Goal: Task Accomplishment & Management: Manage account settings

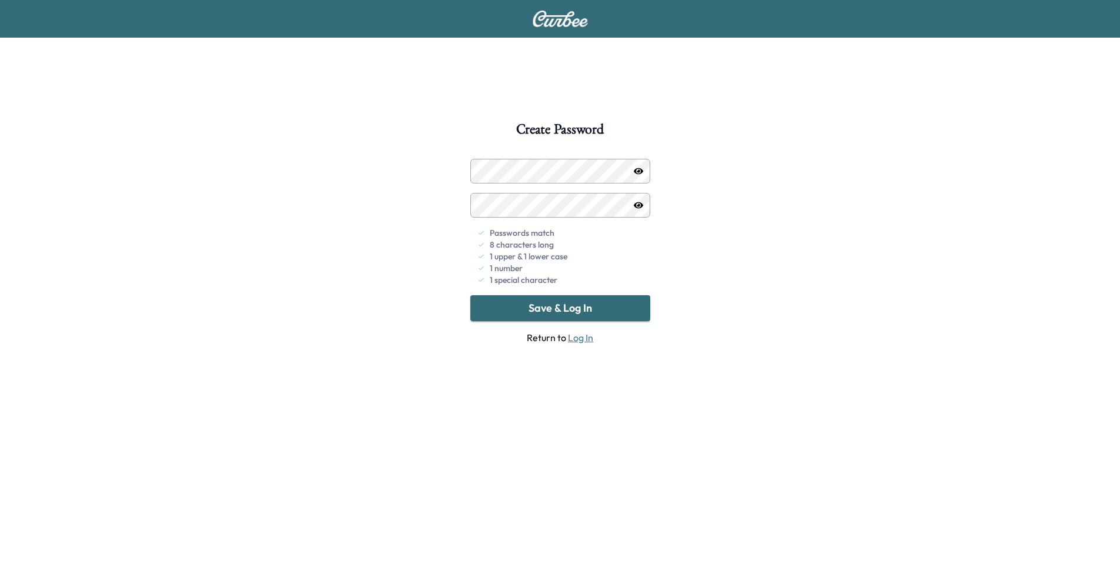
click at [560, 313] on button "Save & Log In" at bounding box center [561, 308] width 180 height 26
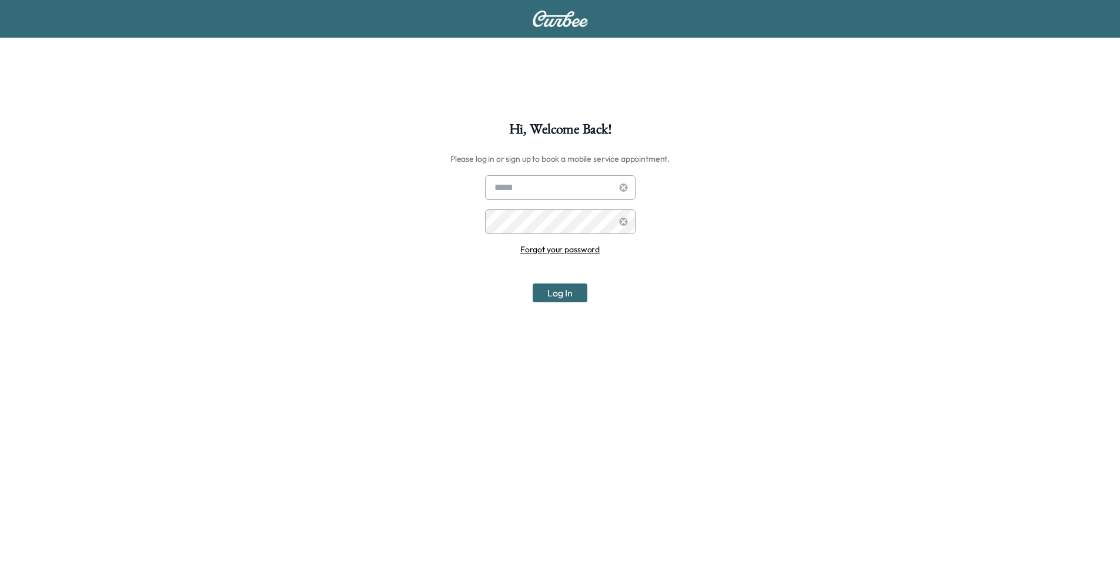
click at [561, 185] on input "text" at bounding box center [560, 187] width 151 height 25
type input "**********"
click at [566, 293] on button "Log In" at bounding box center [560, 292] width 55 height 19
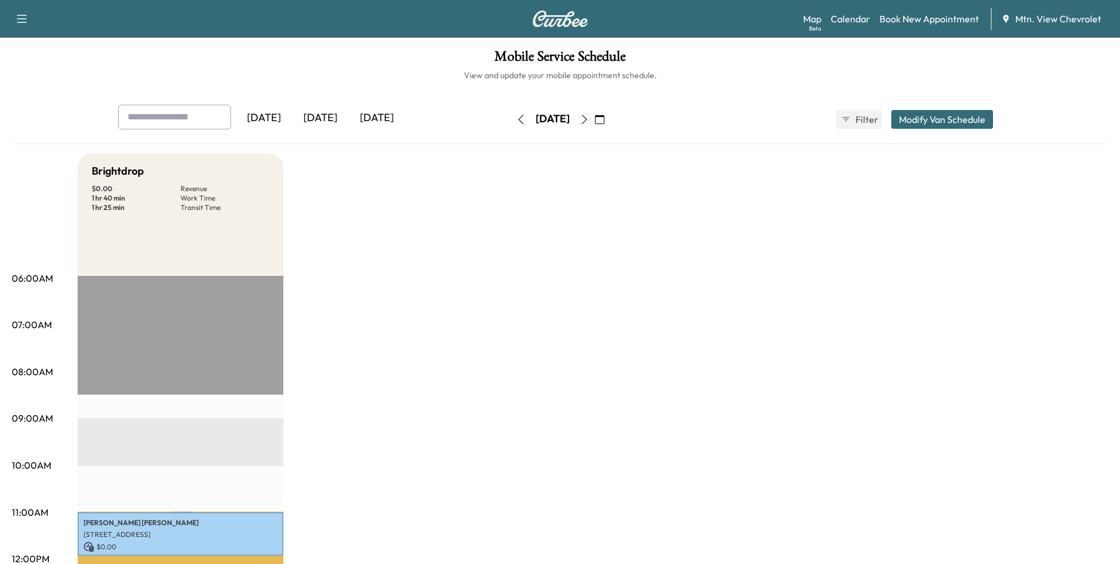
click at [20, 18] on icon "button" at bounding box center [22, 19] width 14 height 14
click at [53, 44] on link "Support" at bounding box center [41, 41] width 44 height 14
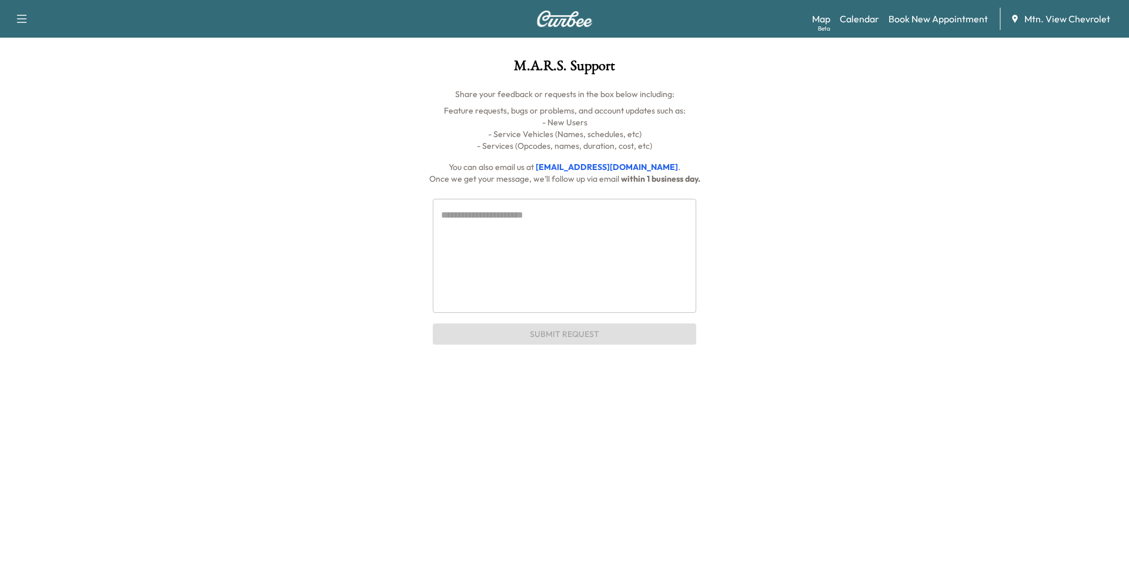
click at [24, 18] on icon "button" at bounding box center [22, 19] width 14 height 14
click at [217, 144] on p "- Services (Opcodes, names, duration, cost, etc)" at bounding box center [564, 146] width 885 height 12
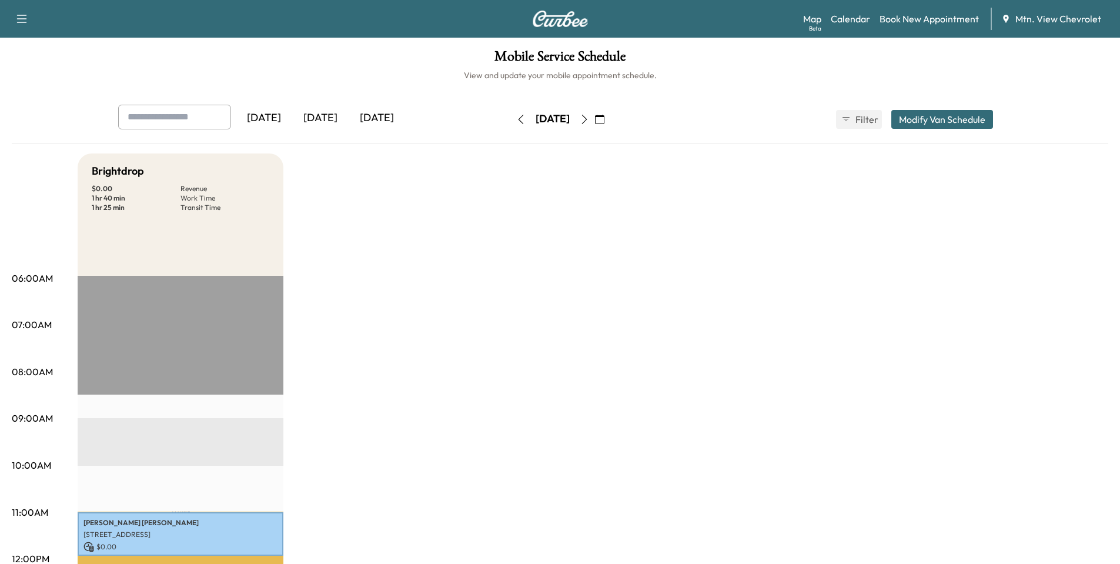
click at [381, 114] on div "[DATE]" at bounding box center [377, 118] width 56 height 27
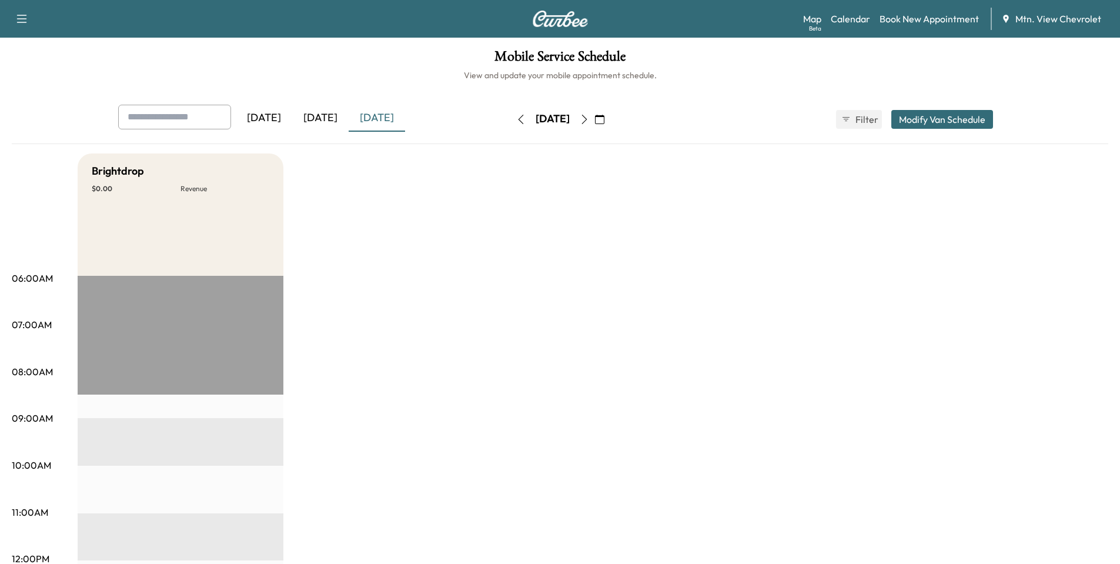
click at [516, 122] on icon "button" at bounding box center [520, 119] width 9 height 9
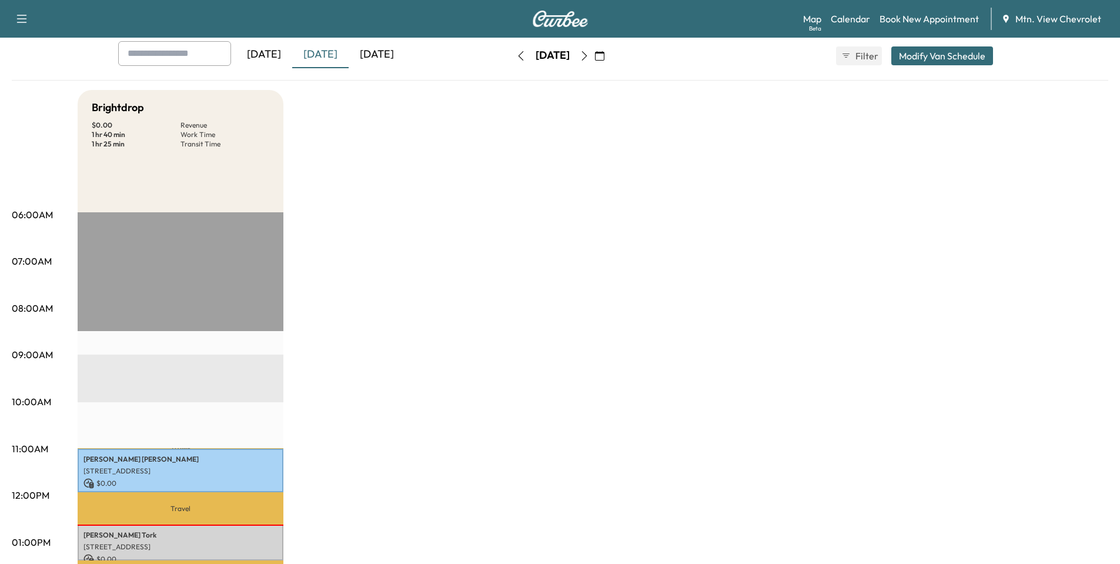
scroll to position [59, 0]
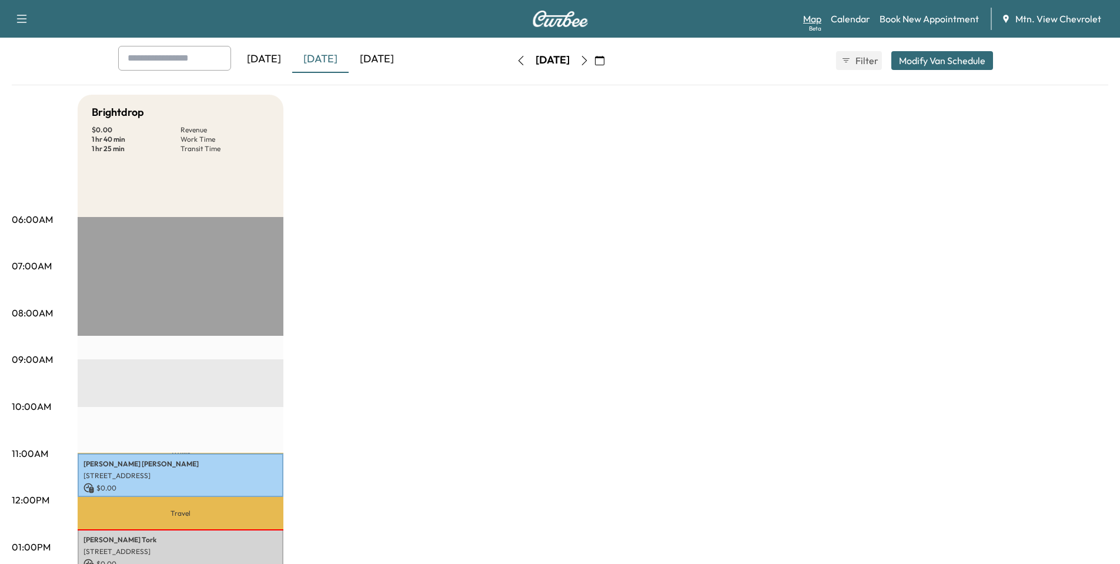
click at [815, 22] on link "Map Beta" at bounding box center [812, 19] width 18 height 14
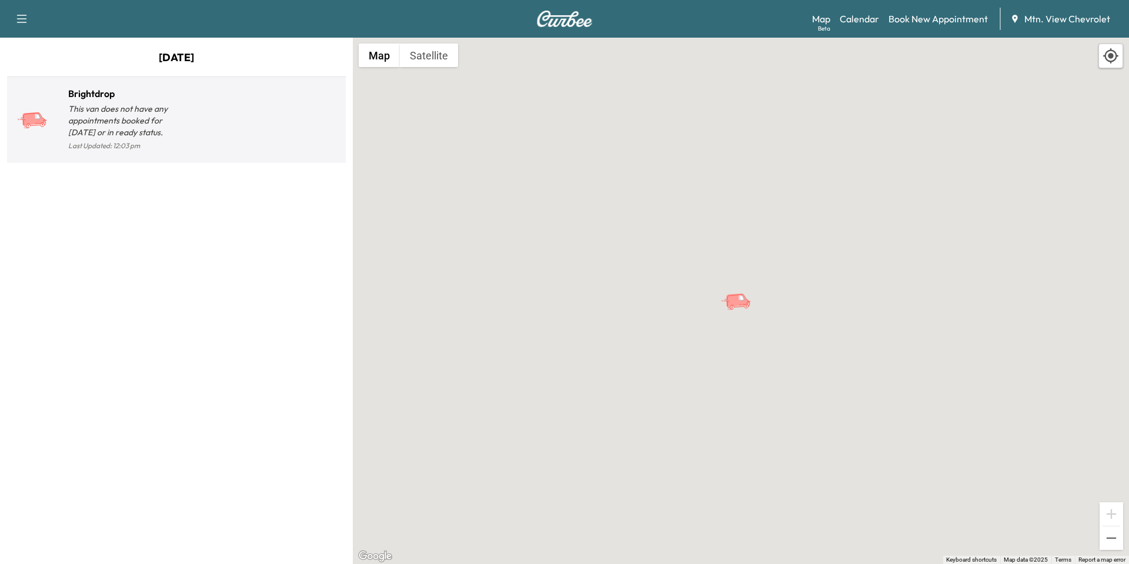
click at [45, 121] on icon at bounding box center [45, 120] width 3 height 1
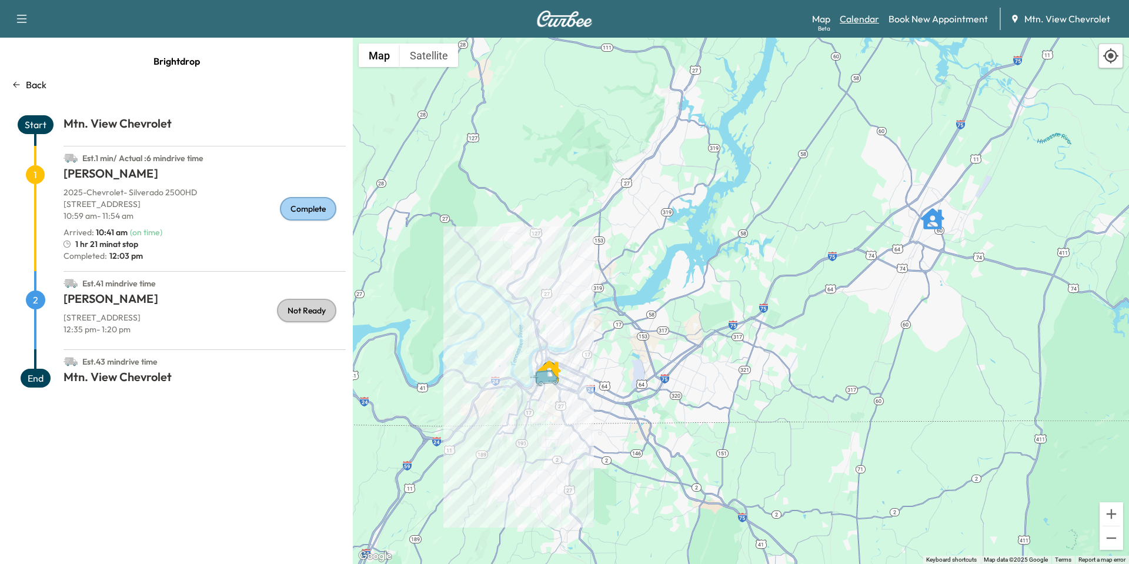
click at [868, 21] on link "Calendar" at bounding box center [859, 19] width 39 height 14
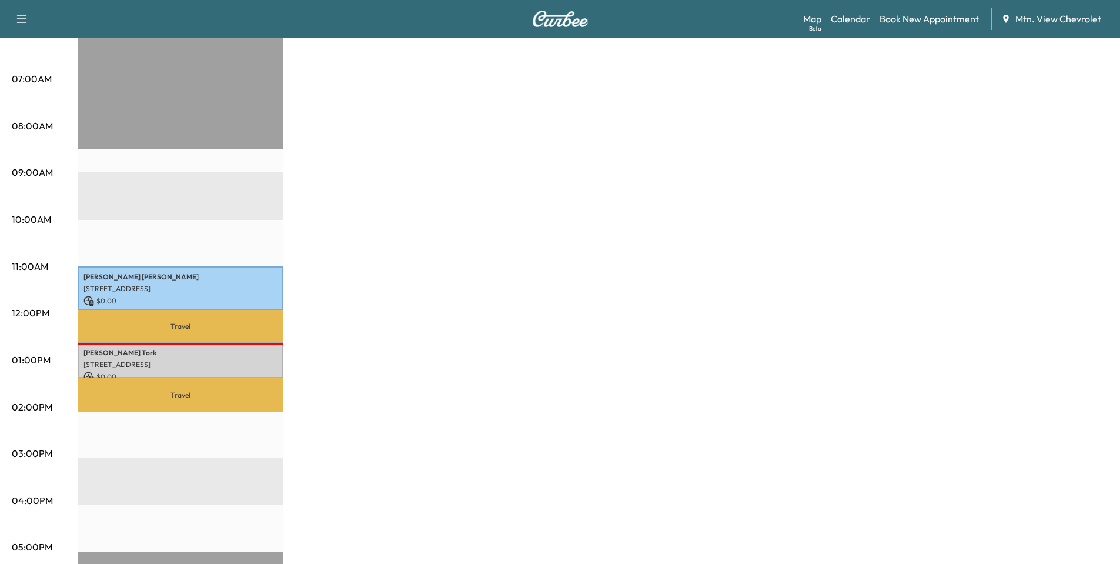
scroll to position [294, 0]
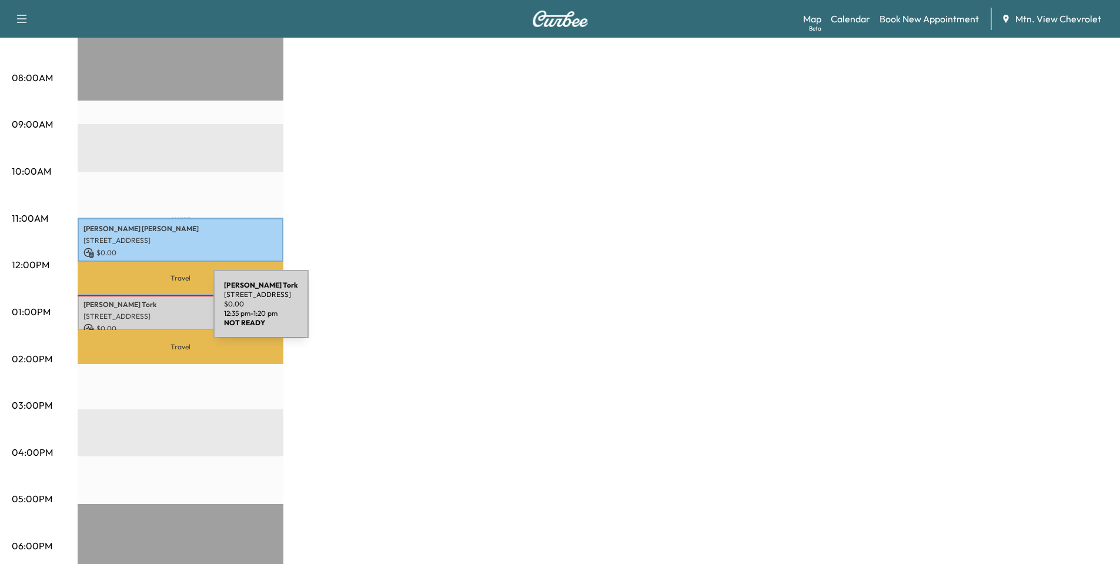
click at [125, 312] on p "[STREET_ADDRESS]" at bounding box center [181, 316] width 194 height 9
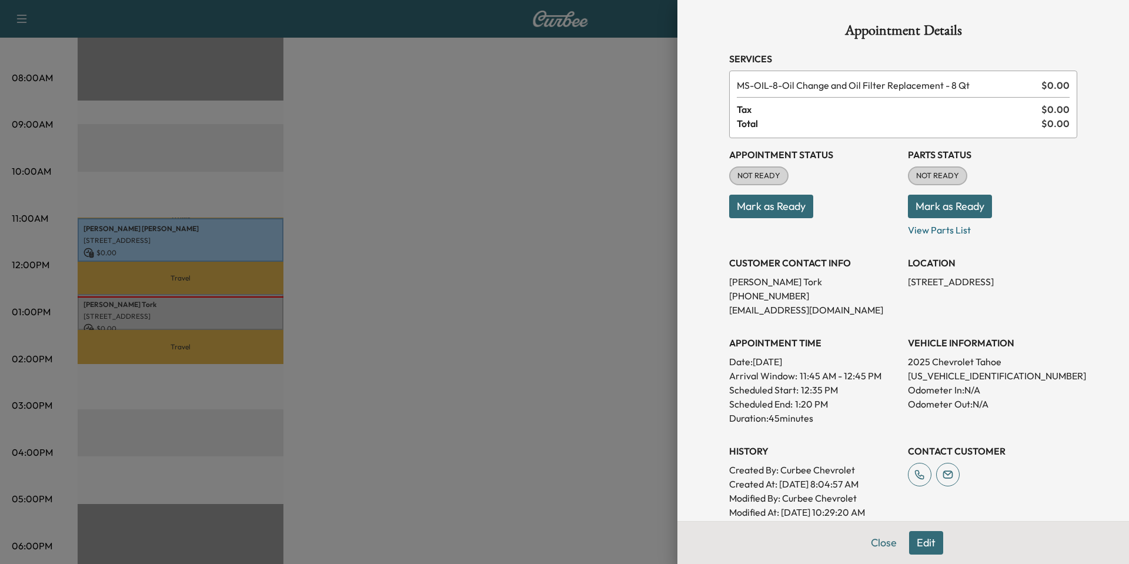
click at [935, 213] on button "Mark as Ready" at bounding box center [950, 207] width 84 height 24
click at [873, 543] on button "Close" at bounding box center [883, 543] width 41 height 24
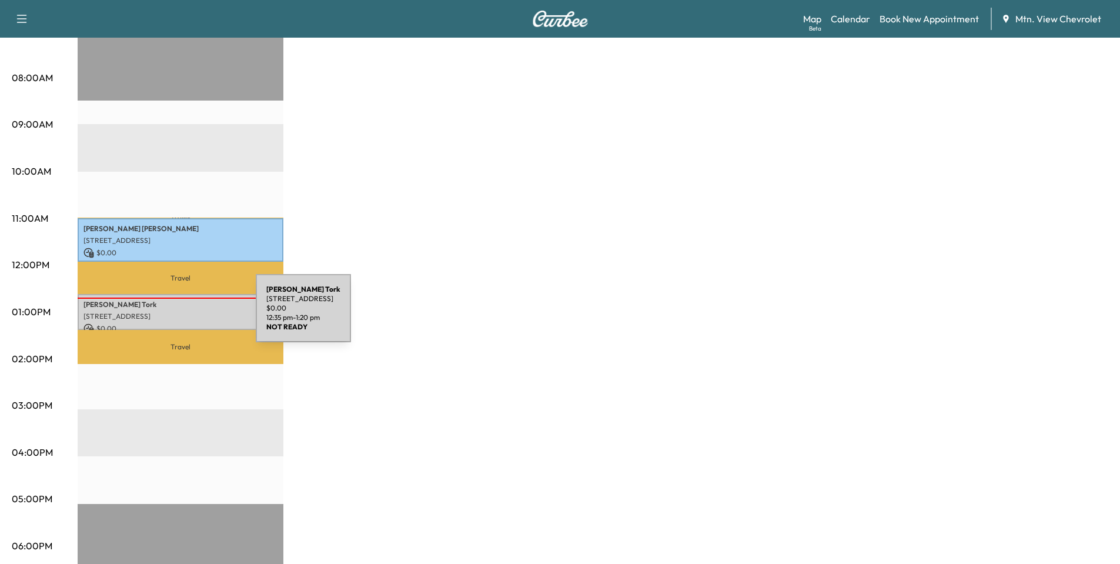
click at [168, 315] on p "[STREET_ADDRESS]" at bounding box center [181, 316] width 194 height 9
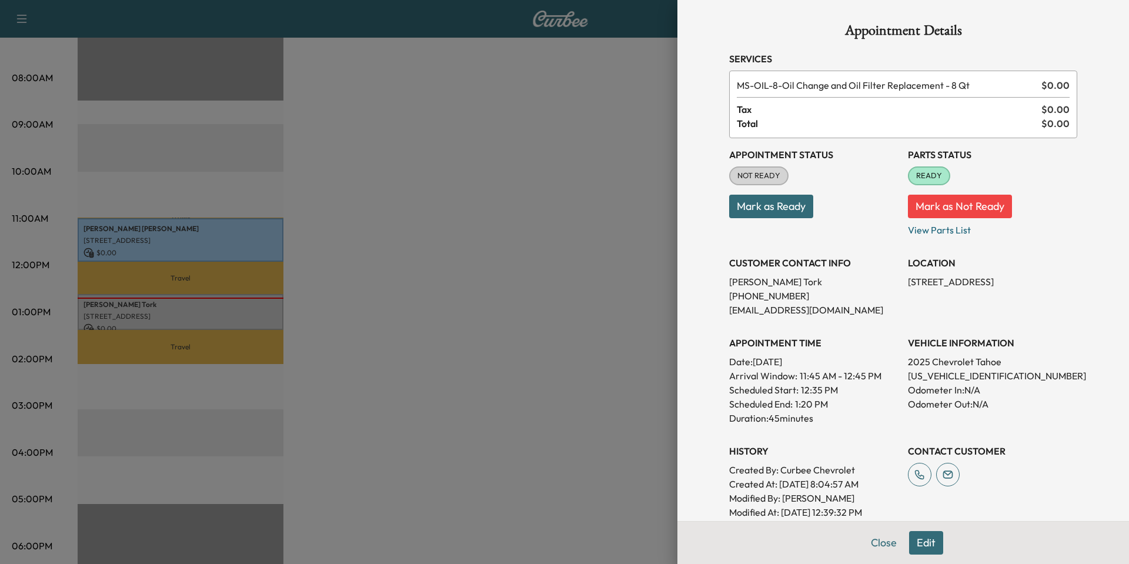
click at [745, 207] on button "Mark as Ready" at bounding box center [771, 207] width 84 height 24
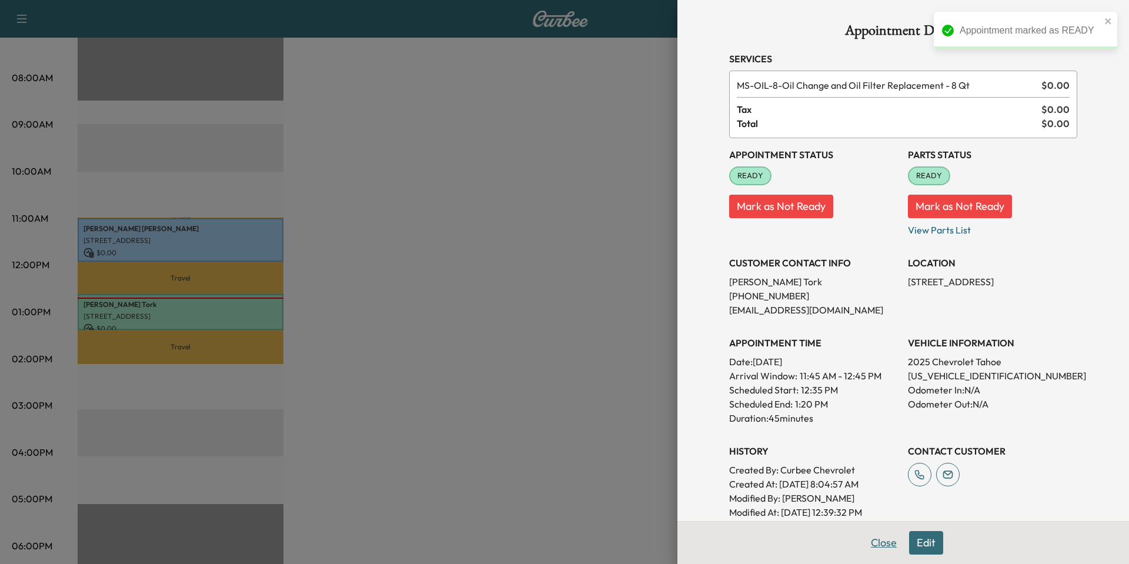
click at [872, 543] on button "Close" at bounding box center [883, 543] width 41 height 24
